Goal: Communication & Community: Answer question/provide support

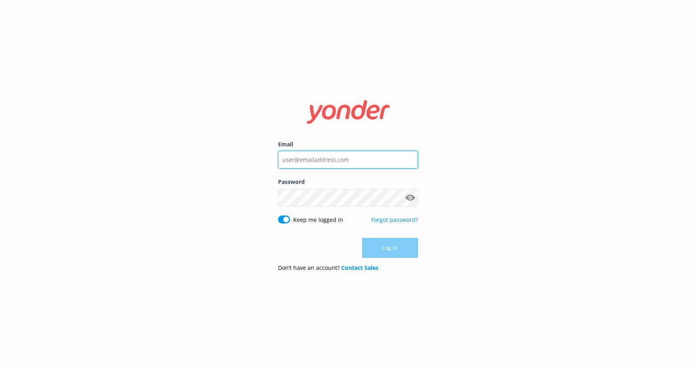
type input "[EMAIL_ADDRESS][DOMAIN_NAME]"
click at [530, 233] on div "Email [EMAIL_ADDRESS][DOMAIN_NAME] Password Show password Keep me logged in For…" at bounding box center [348, 183] width 696 height 367
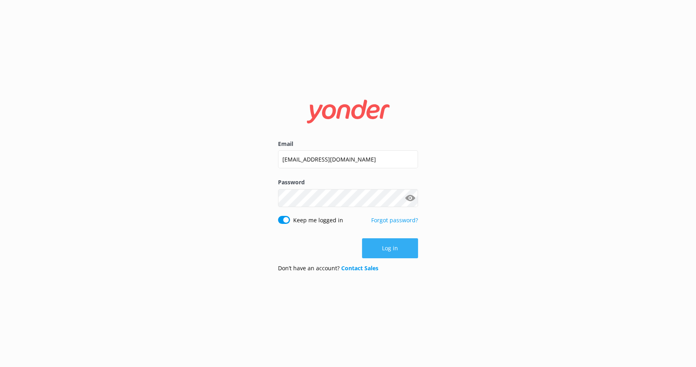
click at [384, 248] on button "Log in" at bounding box center [390, 248] width 56 height 20
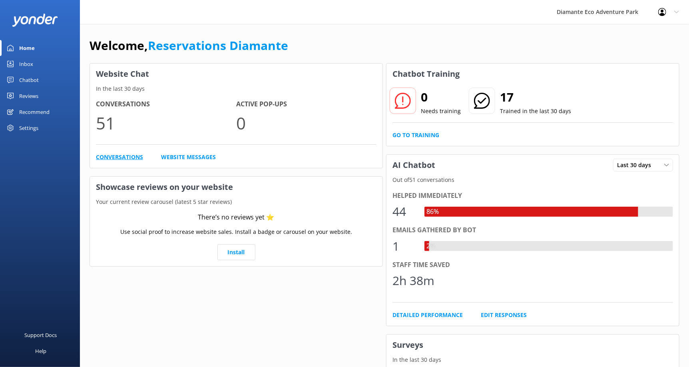
click at [122, 153] on link "Conversations" at bounding box center [119, 157] width 47 height 9
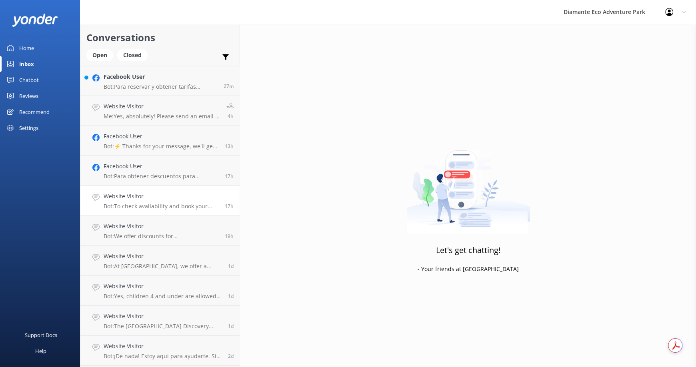
click at [138, 203] on p "Bot: To check availability and book your adventure at [GEOGRAPHIC_DATA], please…" at bounding box center [161, 206] width 115 height 7
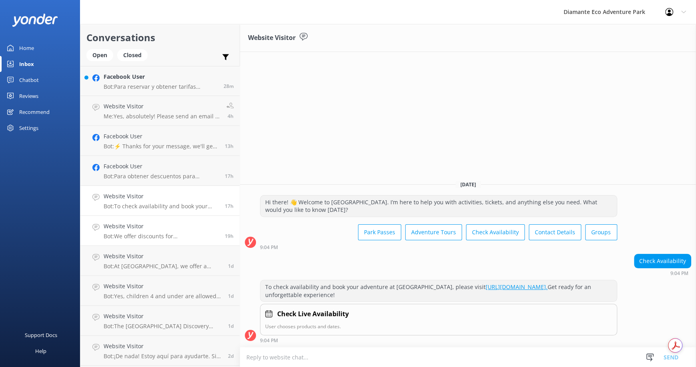
click at [159, 237] on p "Bot: We offer discounts for [DEMOGRAPHIC_DATA] residents with valid ID. For spe…" at bounding box center [161, 236] width 115 height 7
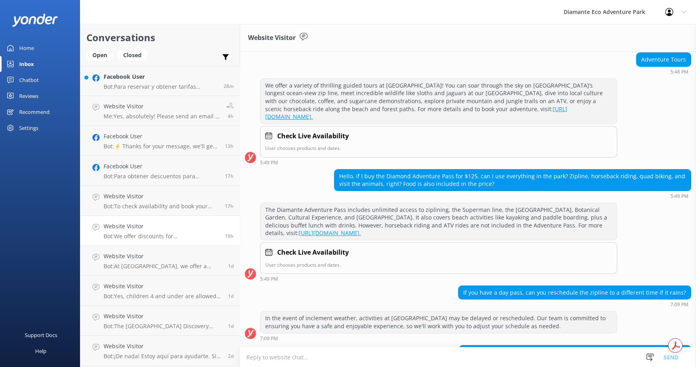
scroll to position [80, 0]
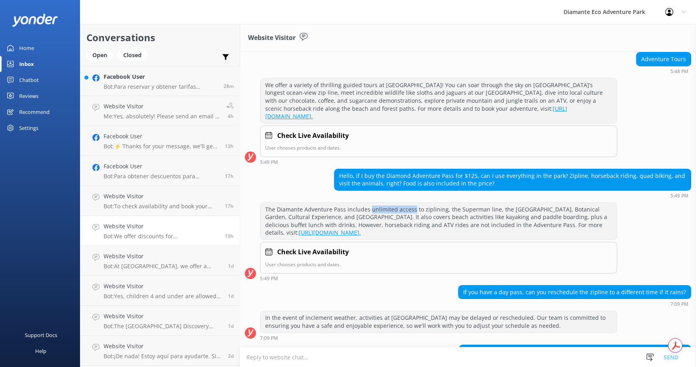
drag, startPoint x: 390, startPoint y: 206, endPoint x: 411, endPoint y: 205, distance: 20.4
click at [411, 205] on div "The Diamante Adventure Pass includes unlimited access to ziplining, the Superma…" at bounding box center [438, 221] width 356 height 37
drag, startPoint x: 266, startPoint y: 205, endPoint x: 440, endPoint y: 208, distance: 174.0
click at [440, 208] on div "The Diamante Adventure Pass includes unlimited access to ziplining, the Superma…" at bounding box center [438, 221] width 356 height 37
copy div "The Diamante Adventure Pass includes unlimited access to ziplining"
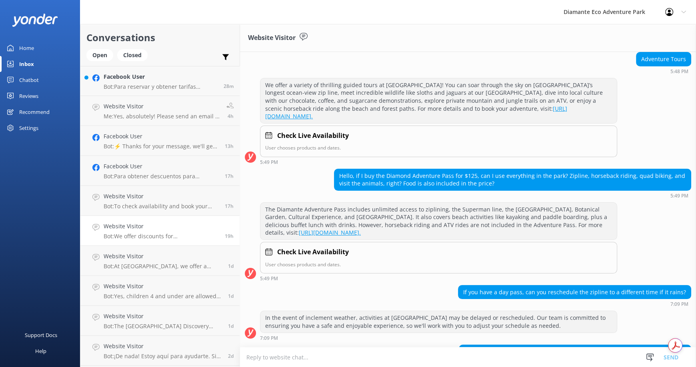
click at [466, 248] on div "Check Live Availability" at bounding box center [438, 252] width 347 height 10
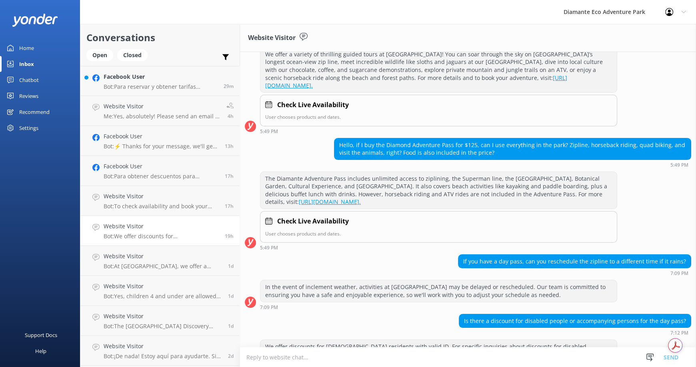
scroll to position [151, 0]
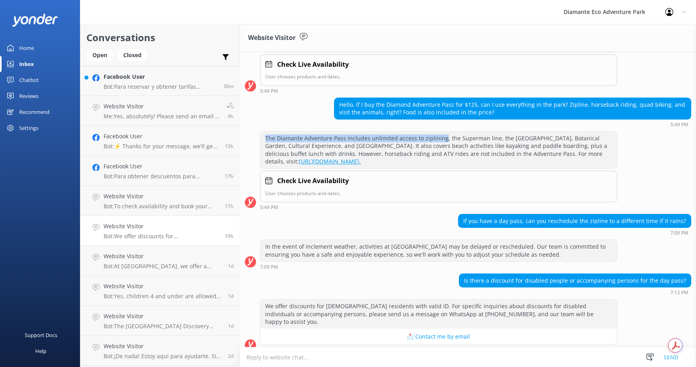
drag, startPoint x: 265, startPoint y: 136, endPoint x: 441, endPoint y: 137, distance: 176.0
click at [441, 137] on div "The Diamante Adventure Pass includes unlimited access to ziplining, the Superma…" at bounding box center [438, 150] width 356 height 37
click at [599, 174] on div "Check Live Availability User chooses products and dates." at bounding box center [438, 187] width 357 height 32
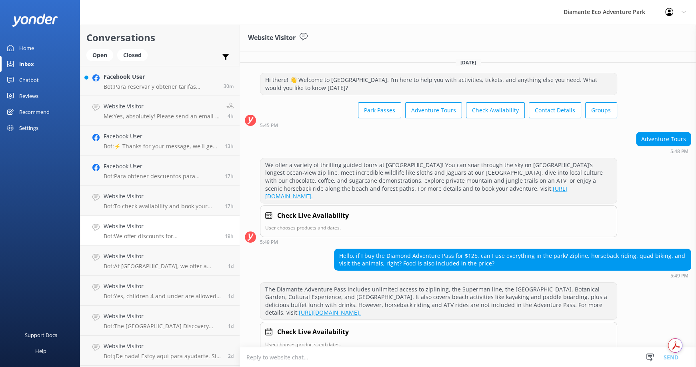
click at [144, 240] on link "Website Visitor Bot: We offer discounts for [DEMOGRAPHIC_DATA] residents with v…" at bounding box center [159, 231] width 159 height 30
click at [158, 203] on p "Bot: To check availability and book your adventure at [GEOGRAPHIC_DATA], please…" at bounding box center [161, 206] width 115 height 7
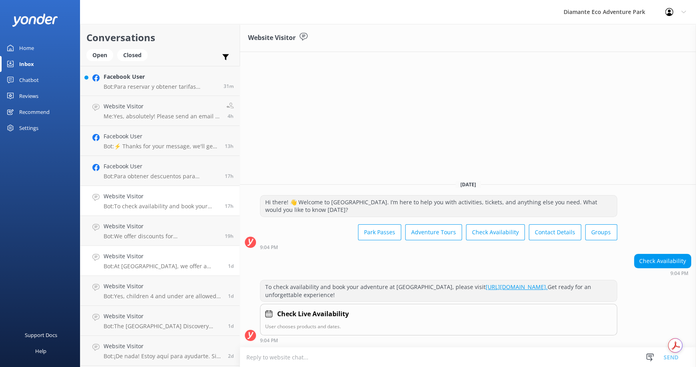
click at [152, 263] on p "Bot: At [GEOGRAPHIC_DATA], we offer a variety of thrilling guided tours! You ca…" at bounding box center [163, 266] width 118 height 7
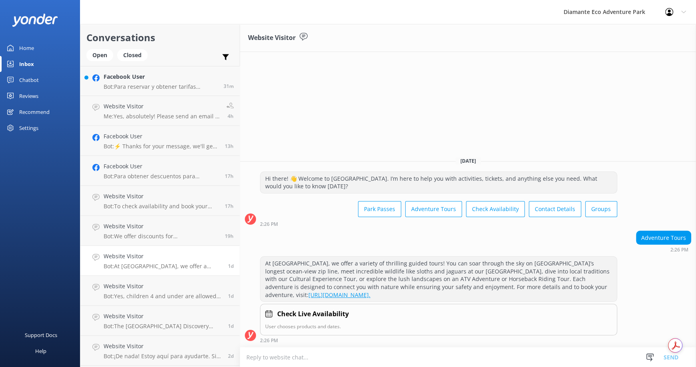
click at [157, 251] on link "Website Visitor Bot: At [GEOGRAPHIC_DATA], we offer a variety of thrilling guid…" at bounding box center [159, 261] width 159 height 30
click at [152, 283] on h4 "Website Visitor" at bounding box center [163, 286] width 118 height 9
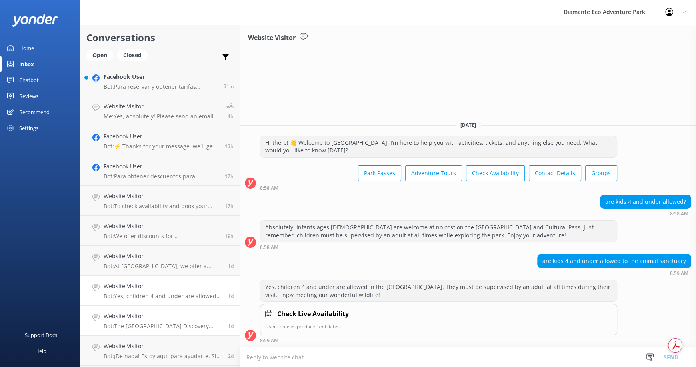
click at [176, 320] on h4 "Website Visitor" at bounding box center [163, 316] width 118 height 9
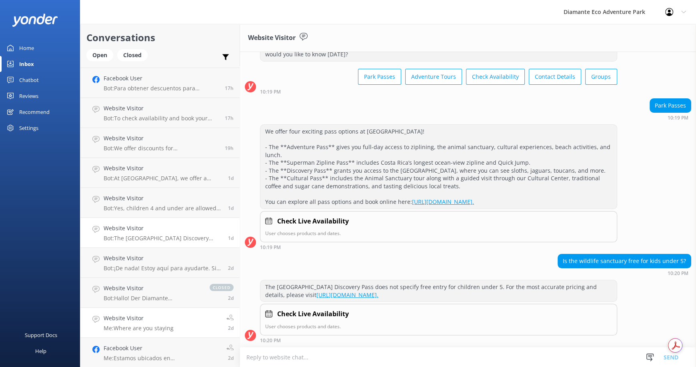
scroll to position [120, 0]
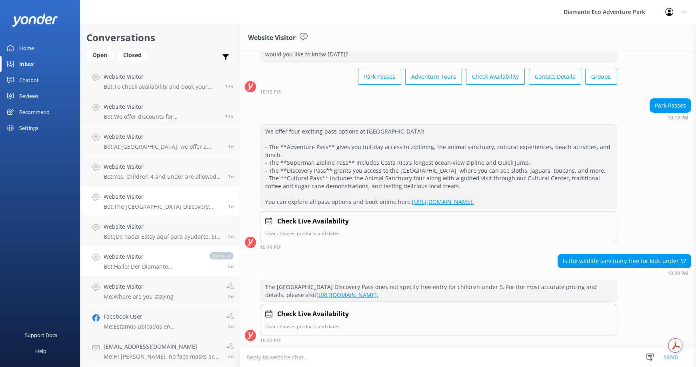
click at [152, 262] on div "Website Visitor Bot: Hallo! Der Diamante [GEOGRAPHIC_DATA] ist das ganze Jahr ü…" at bounding box center [153, 261] width 98 height 18
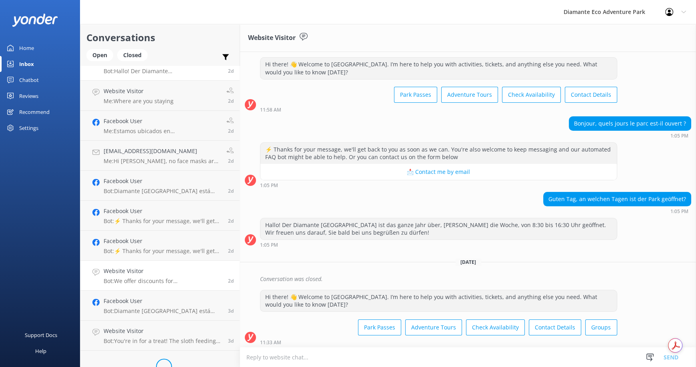
scroll to position [320, 0]
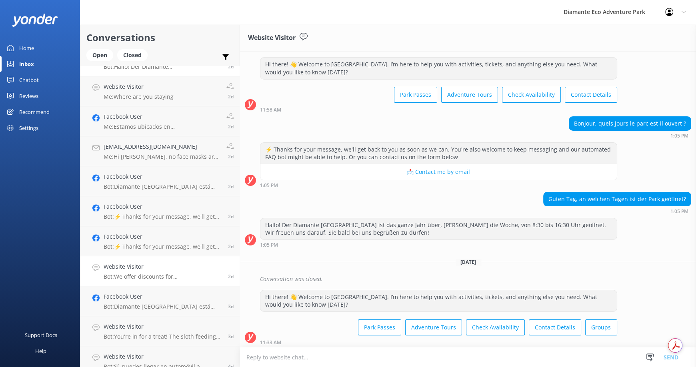
click at [157, 272] on div "Website Visitor Bot: We offer discounts for Costa [DEMOGRAPHIC_DATA] residents …" at bounding box center [163, 271] width 118 height 18
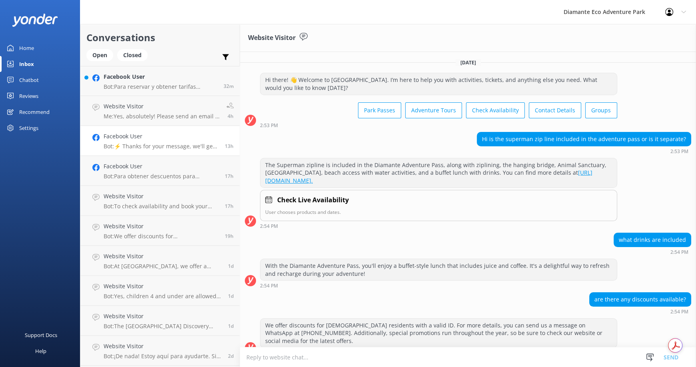
click at [138, 138] on h4 "Facebook User" at bounding box center [161, 136] width 115 height 9
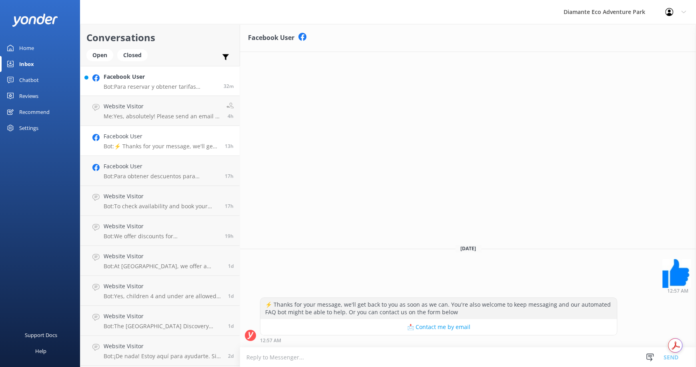
click at [154, 75] on h4 "Facebook User" at bounding box center [161, 76] width 114 height 9
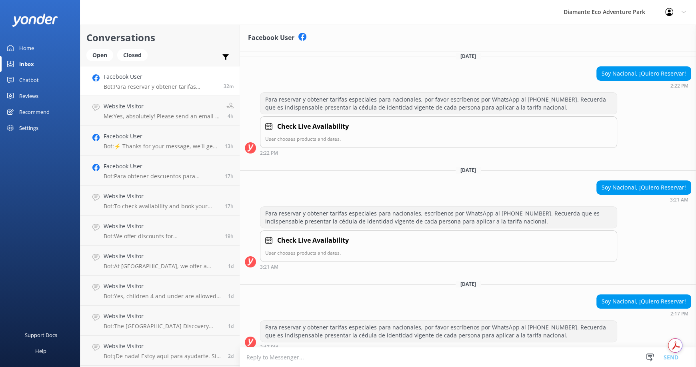
scroll to position [262, 0]
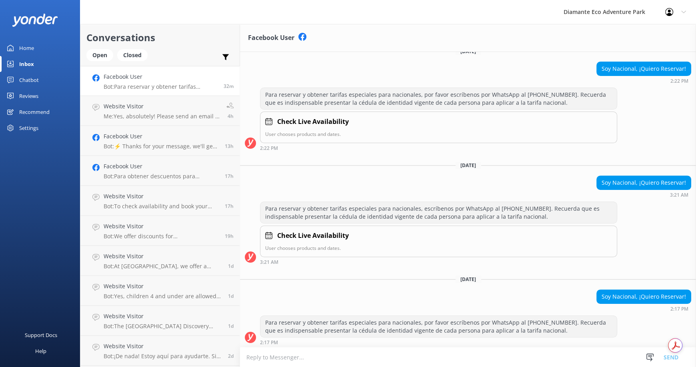
click at [29, 44] on div "Home" at bounding box center [26, 48] width 15 height 16
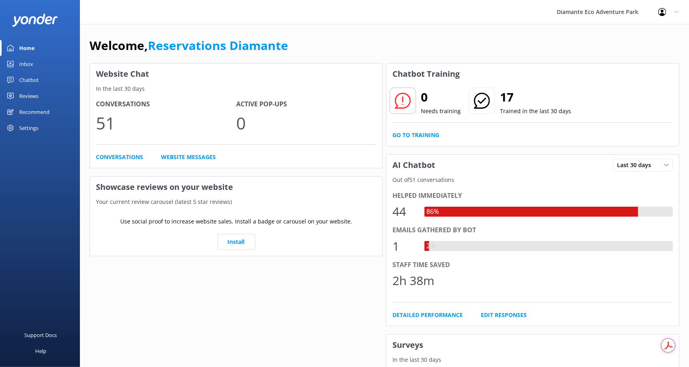
click at [435, 211] on div "86%" at bounding box center [433, 212] width 16 height 10
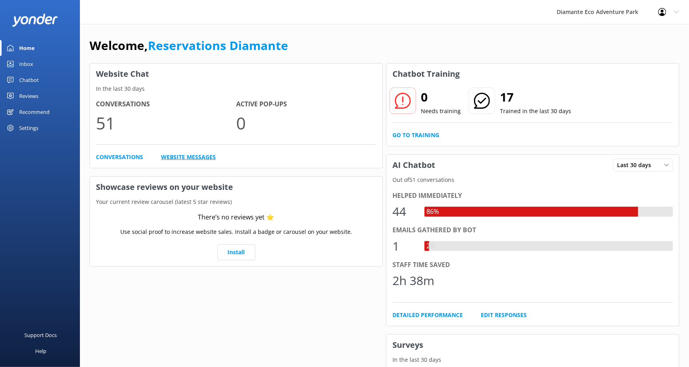
click at [182, 159] on link "Website Messages" at bounding box center [188, 157] width 55 height 9
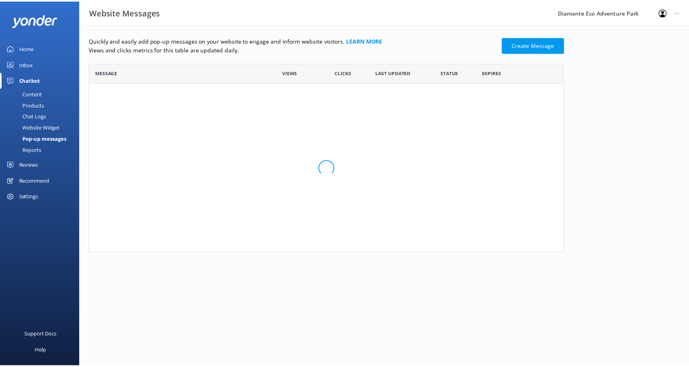
scroll to position [184, 474]
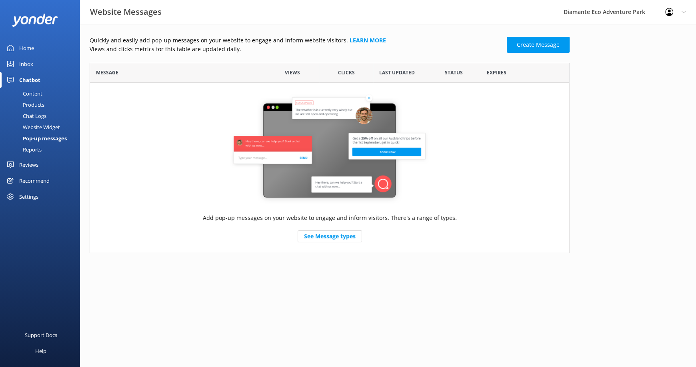
click at [29, 50] on div "Home" at bounding box center [26, 48] width 15 height 16
